Goal: Task Accomplishment & Management: Use online tool/utility

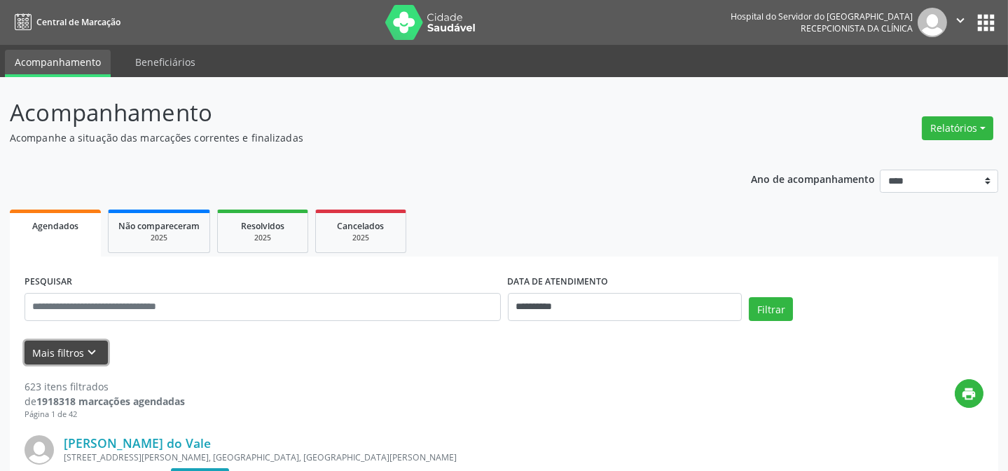
click at [58, 357] on button "Mais filtros keyboard_arrow_down" at bounding box center [66, 352] width 83 height 25
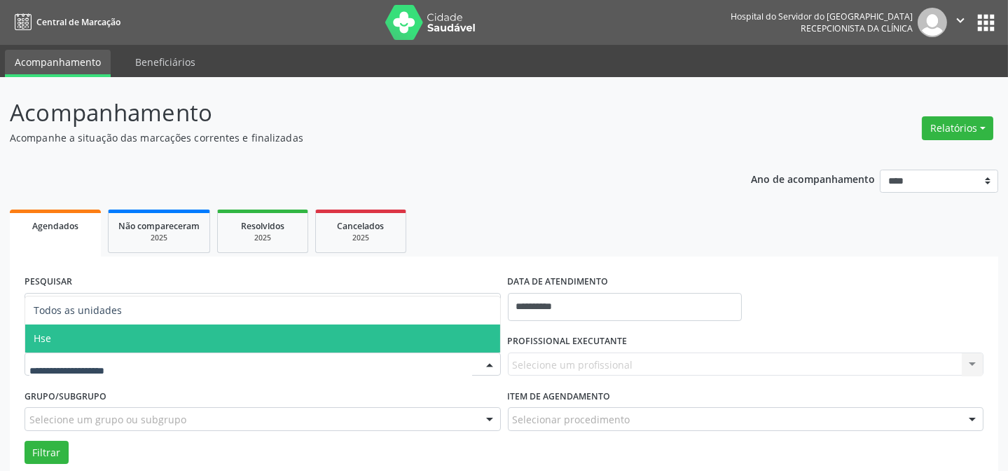
click at [137, 337] on span "Hse" at bounding box center [262, 338] width 475 height 28
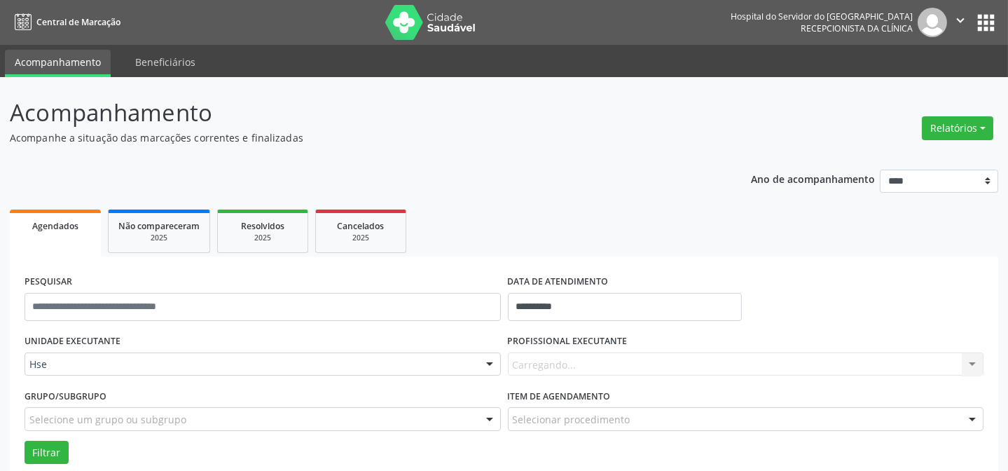
click at [610, 359] on div "Carregando... Nenhum resultado encontrado para: " " Não há nenhuma opção para s…" at bounding box center [746, 364] width 476 height 24
click at [614, 357] on div "Carregando... Nenhum resultado encontrado para: " " Não há nenhuma opção para s…" at bounding box center [746, 364] width 476 height 24
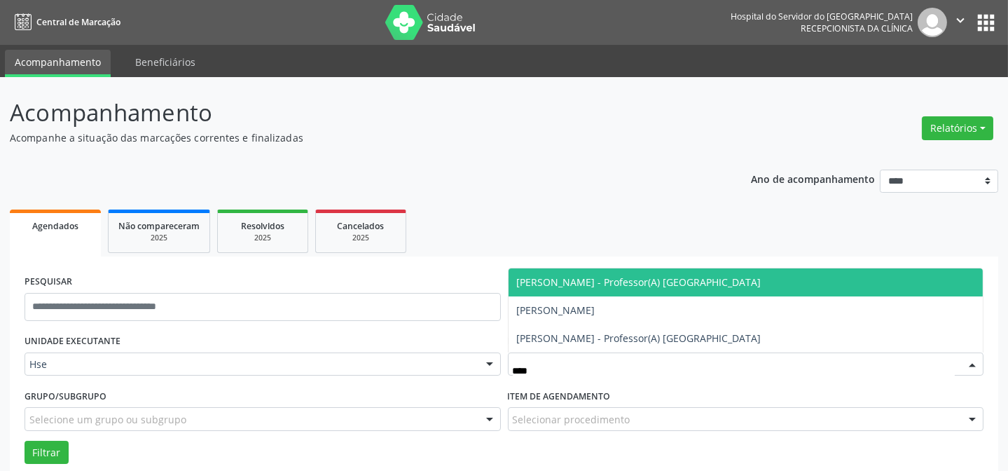
type input "*****"
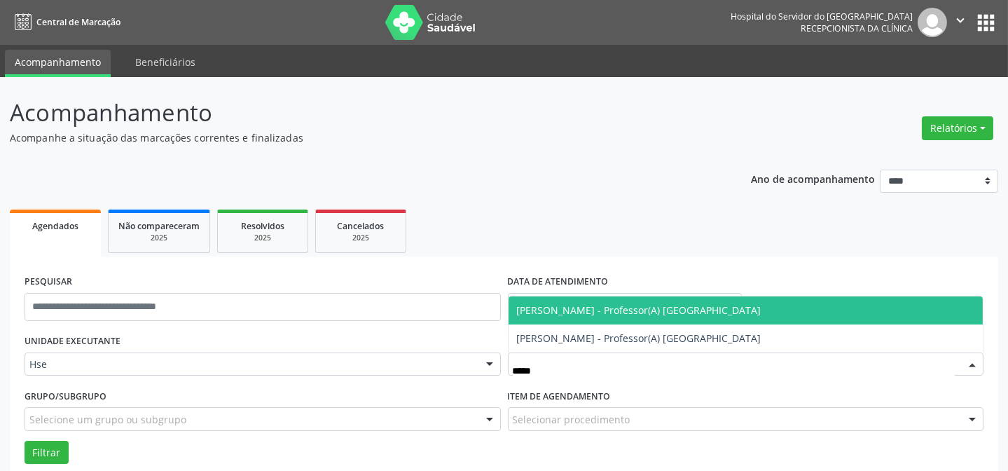
click at [587, 315] on span "[PERSON_NAME] - Professor(A) [GEOGRAPHIC_DATA]" at bounding box center [639, 309] width 245 height 13
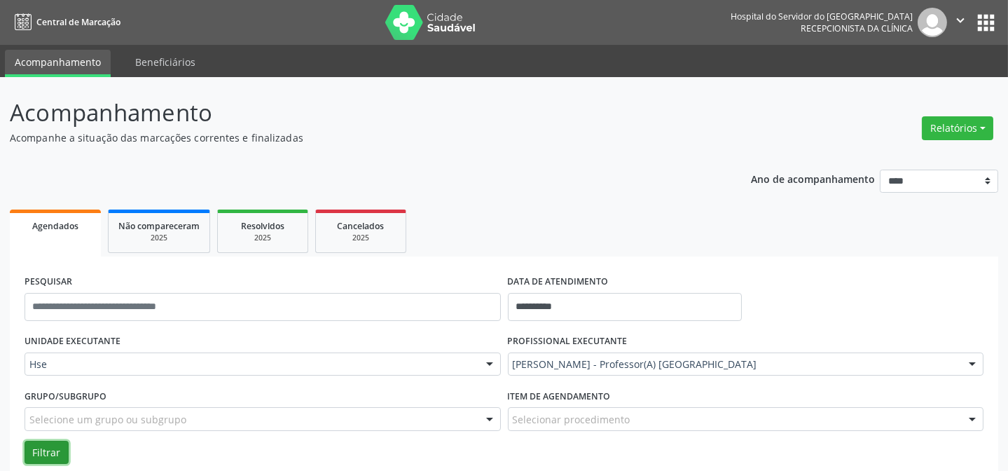
click at [35, 450] on button "Filtrar" at bounding box center [47, 453] width 44 height 24
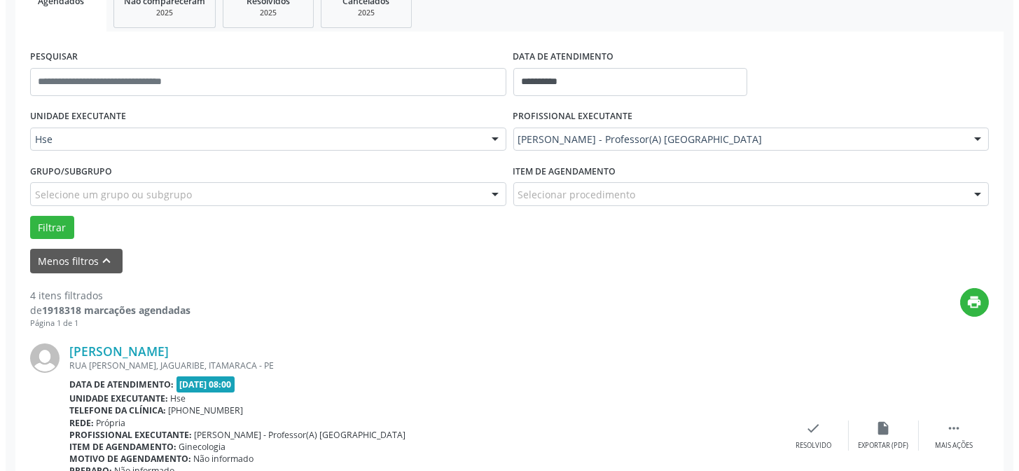
scroll to position [254, 0]
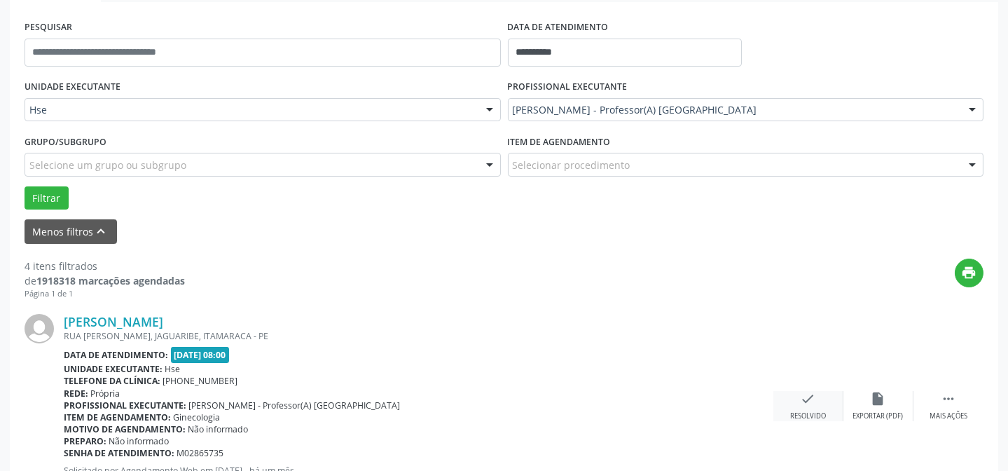
click at [801, 401] on icon "check" at bounding box center [808, 398] width 15 height 15
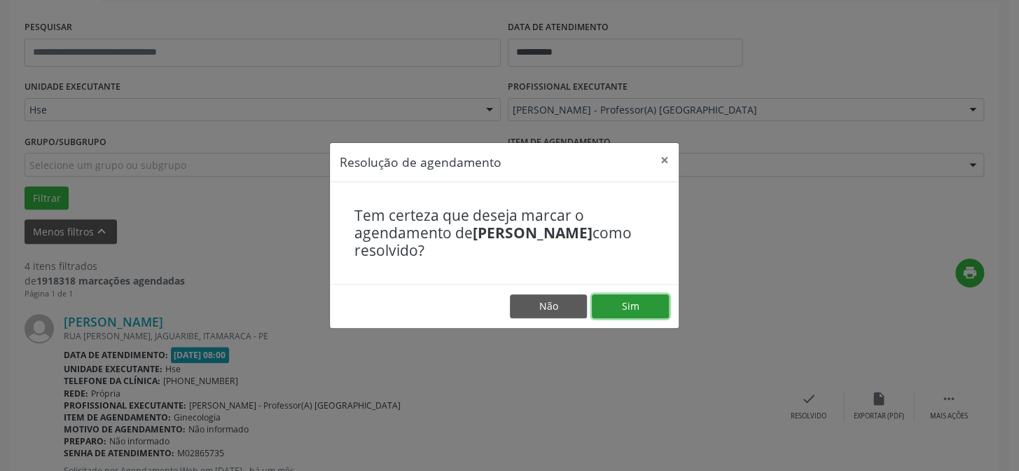
click at [639, 308] on button "Sim" at bounding box center [630, 306] width 77 height 24
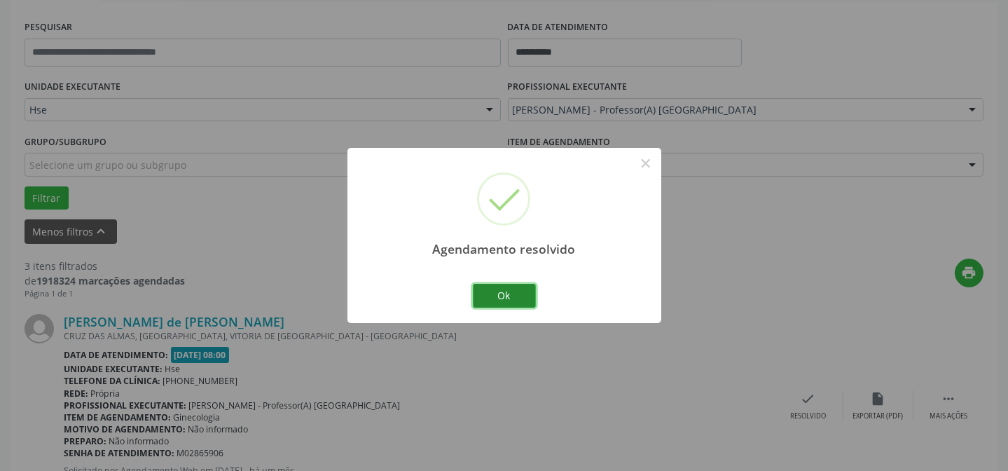
click at [490, 295] on button "Ok" at bounding box center [504, 296] width 63 height 24
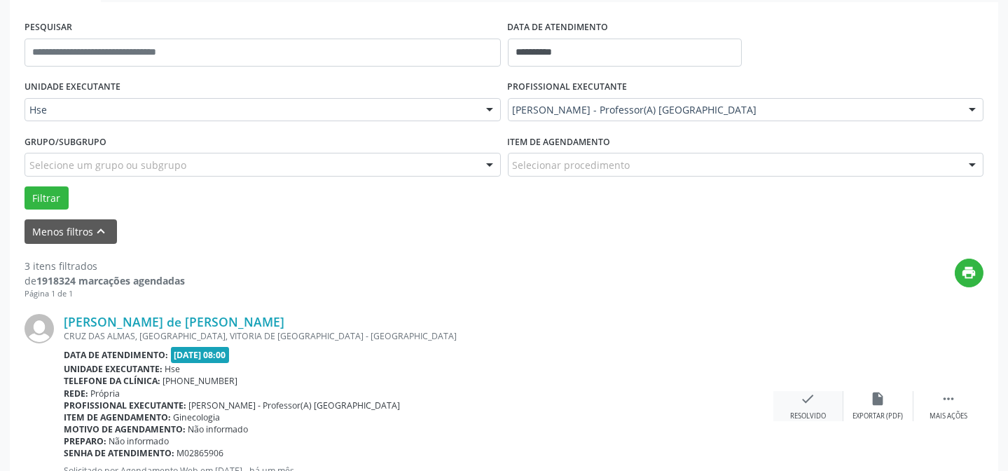
click at [820, 393] on div "check Resolvido" at bounding box center [808, 406] width 70 height 30
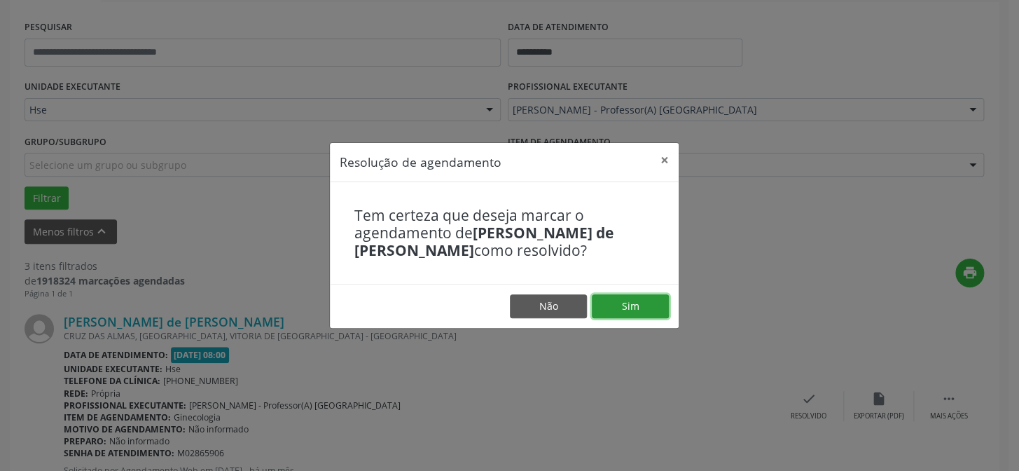
click at [633, 308] on button "Sim" at bounding box center [630, 306] width 77 height 24
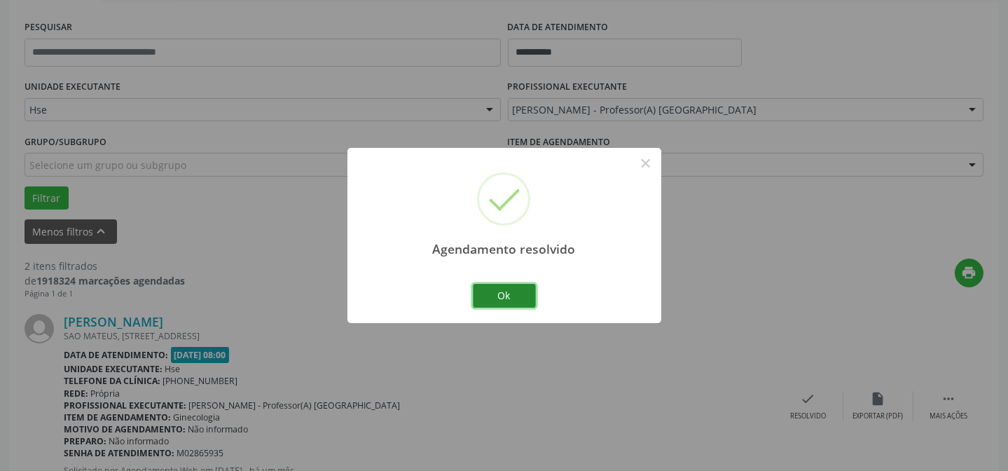
click at [530, 304] on button "Ok" at bounding box center [504, 296] width 63 height 24
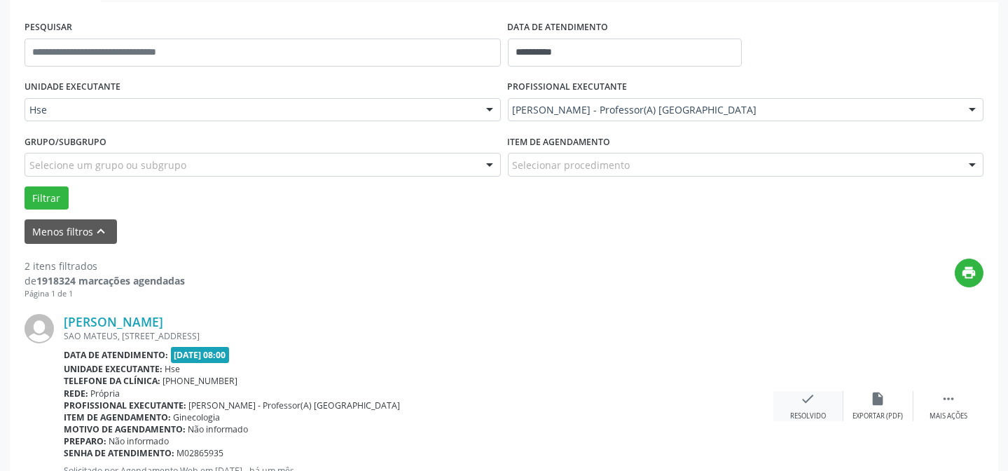
click at [817, 394] on div "check Resolvido" at bounding box center [808, 406] width 70 height 30
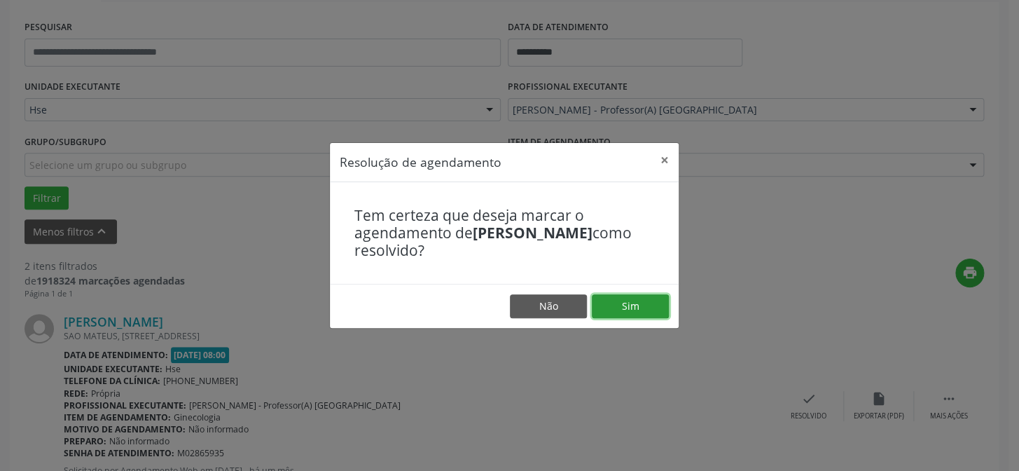
click at [605, 301] on button "Sim" at bounding box center [630, 306] width 77 height 24
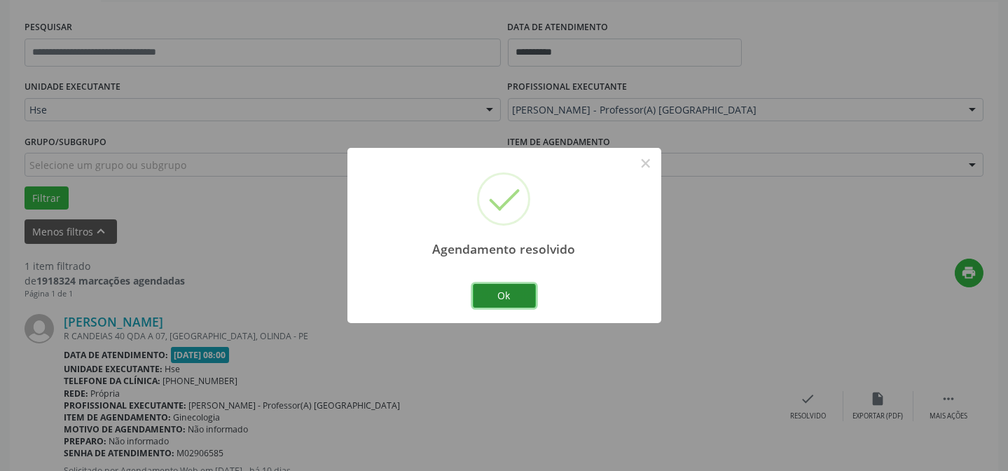
click at [499, 301] on button "Ok" at bounding box center [504, 296] width 63 height 24
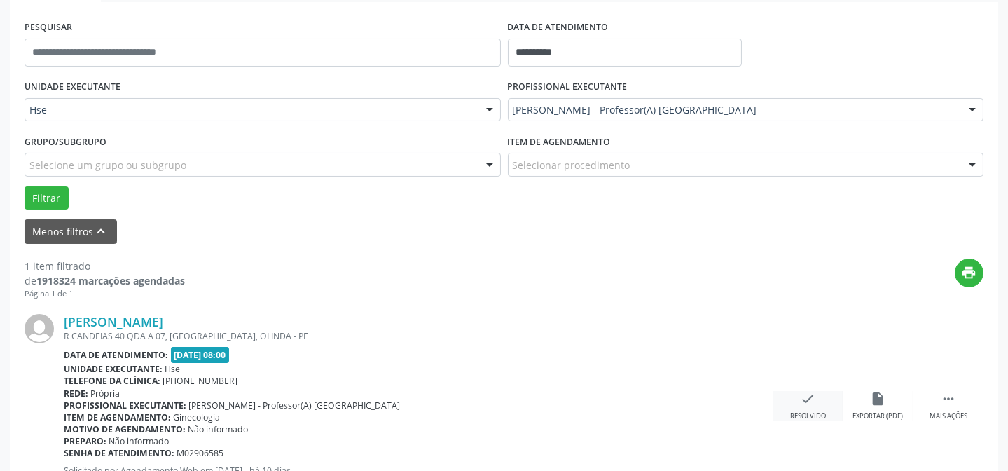
click at [813, 394] on icon "check" at bounding box center [808, 398] width 15 height 15
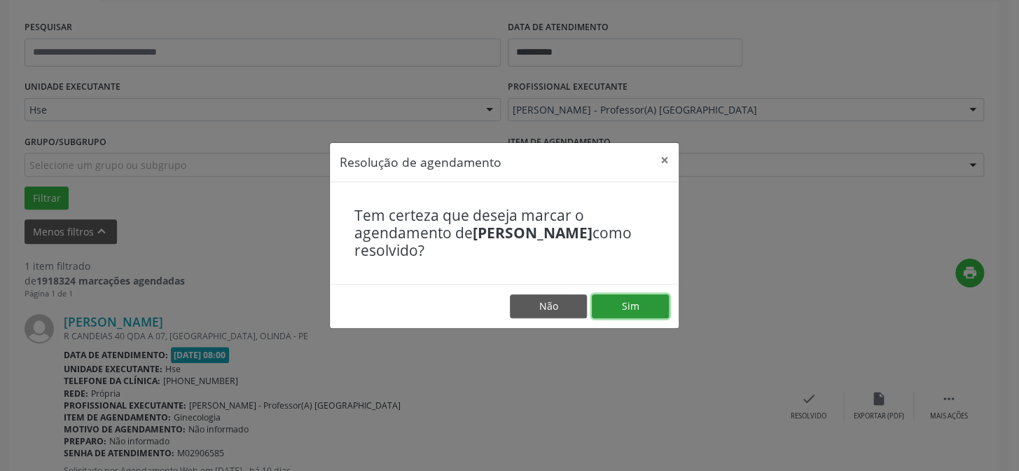
click at [649, 308] on button "Sim" at bounding box center [630, 306] width 77 height 24
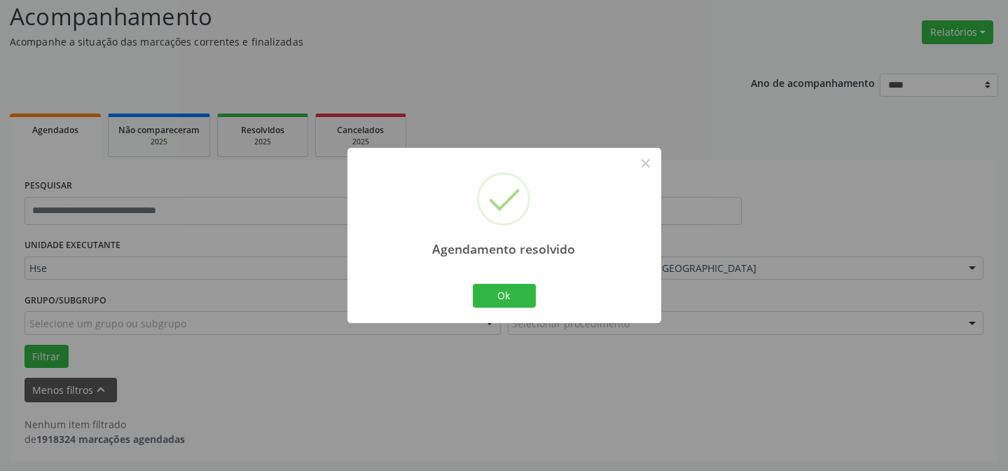
scroll to position [95, 0]
click at [515, 287] on button "Ok" at bounding box center [504, 296] width 63 height 24
